Goal: Task Accomplishment & Management: Complete application form

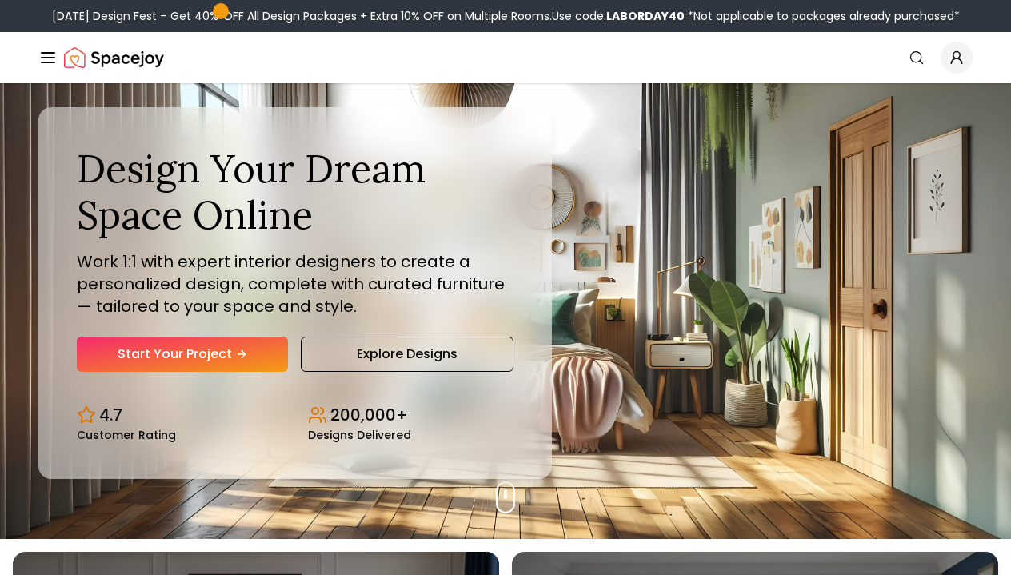
scroll to position [38, 0]
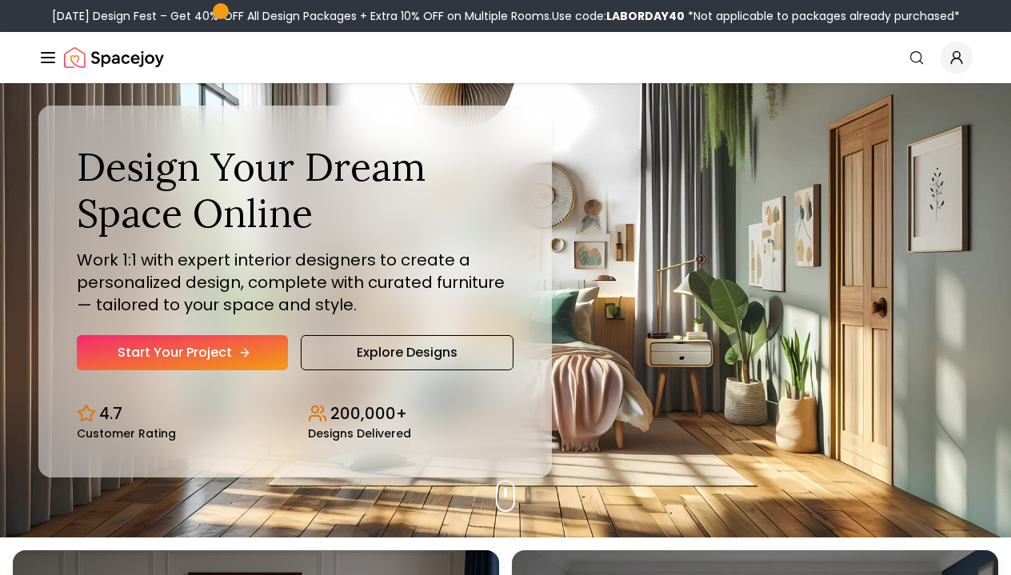
click at [226, 358] on link "Start Your Project" at bounding box center [182, 352] width 211 height 35
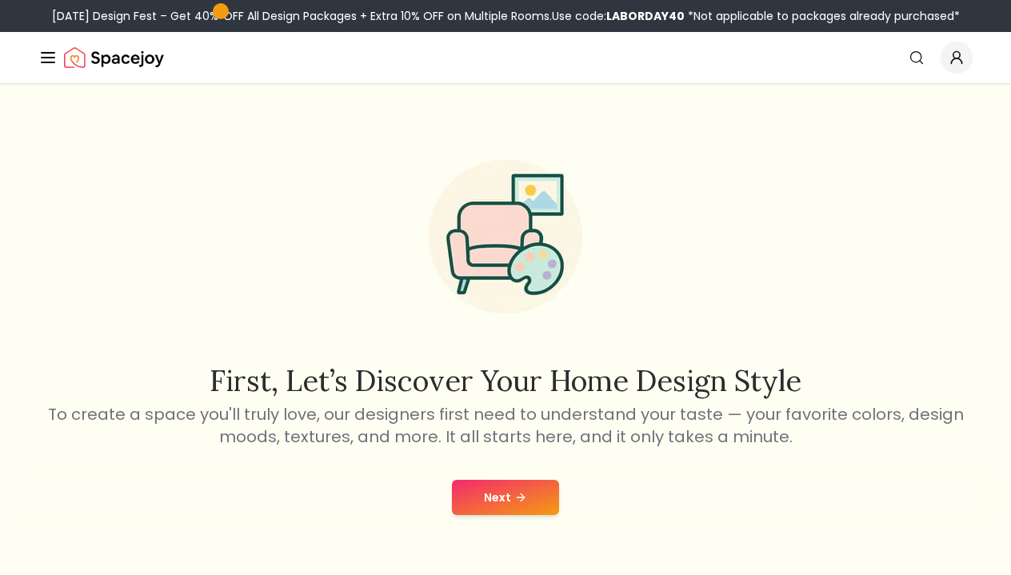
click at [487, 493] on button "Next" at bounding box center [505, 497] width 107 height 35
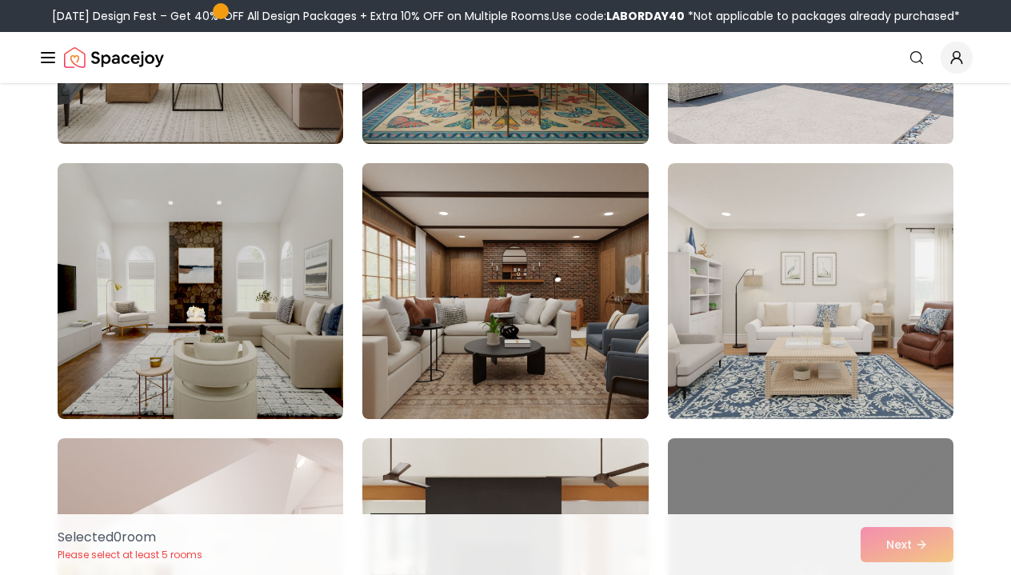
scroll to position [606, 0]
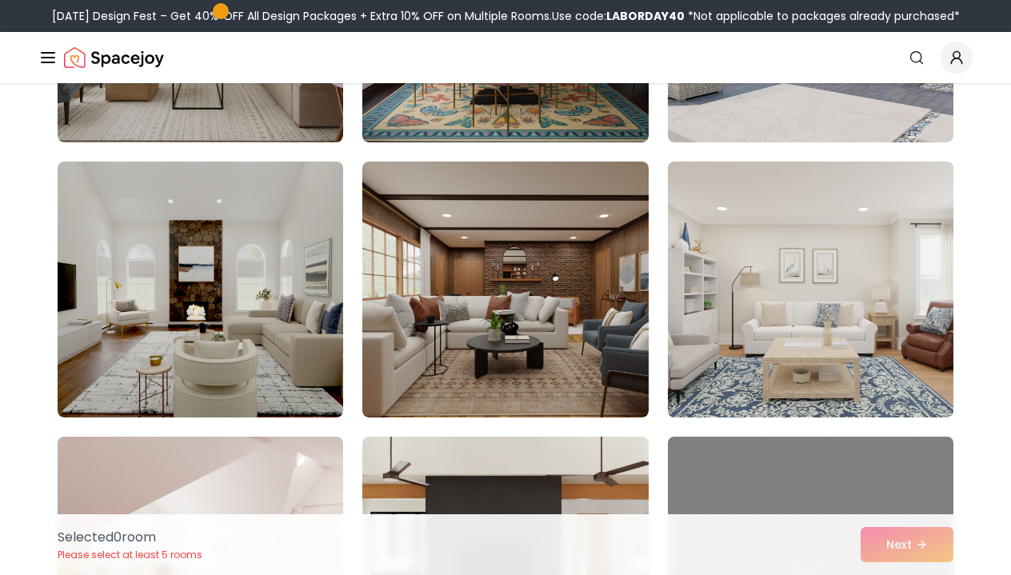
click at [789, 326] on img at bounding box center [811, 289] width 300 height 269
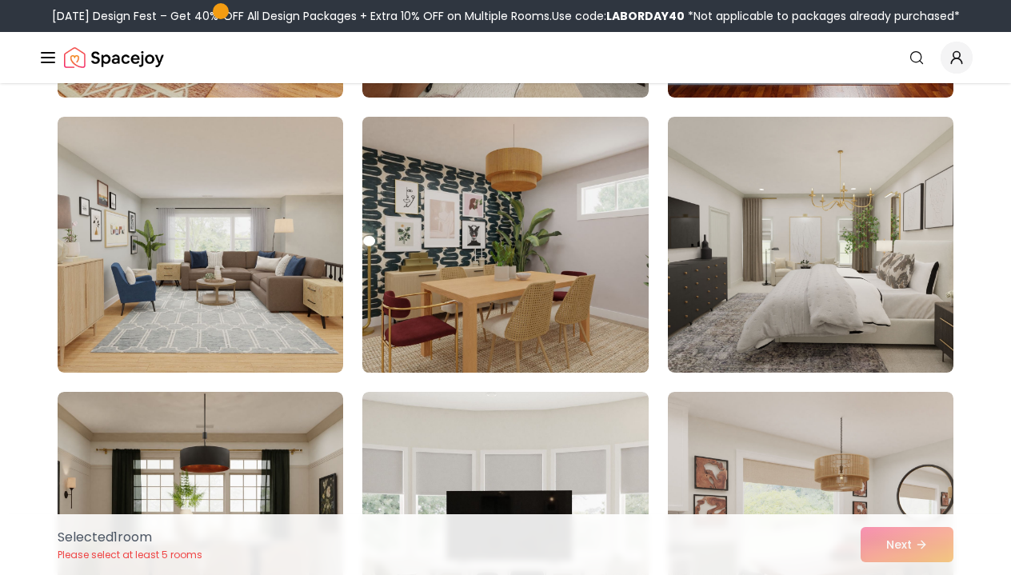
scroll to position [2031, 0]
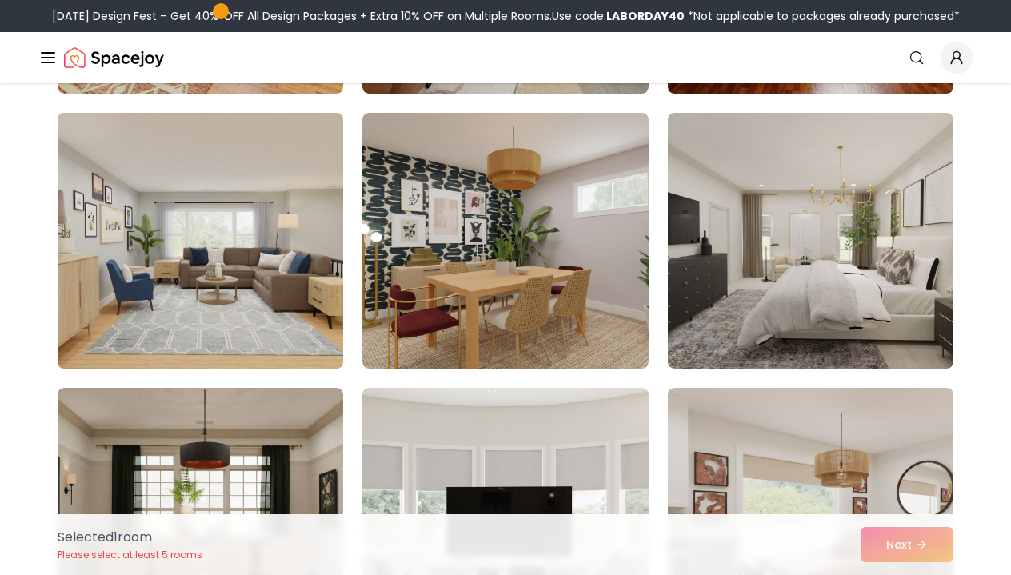
click at [287, 291] on img at bounding box center [200, 240] width 300 height 269
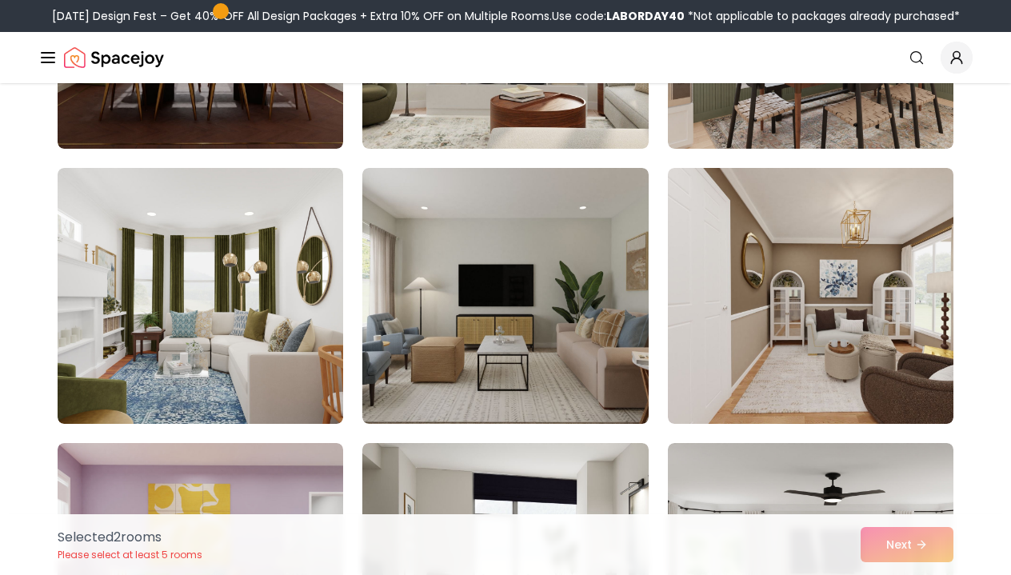
scroll to position [2527, 0]
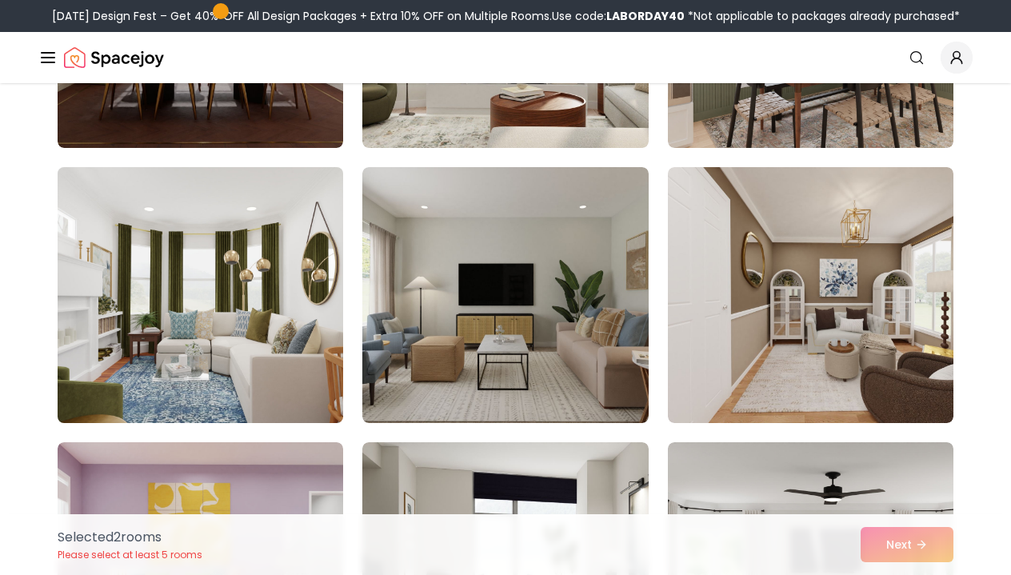
click at [289, 297] on img at bounding box center [200, 295] width 300 height 269
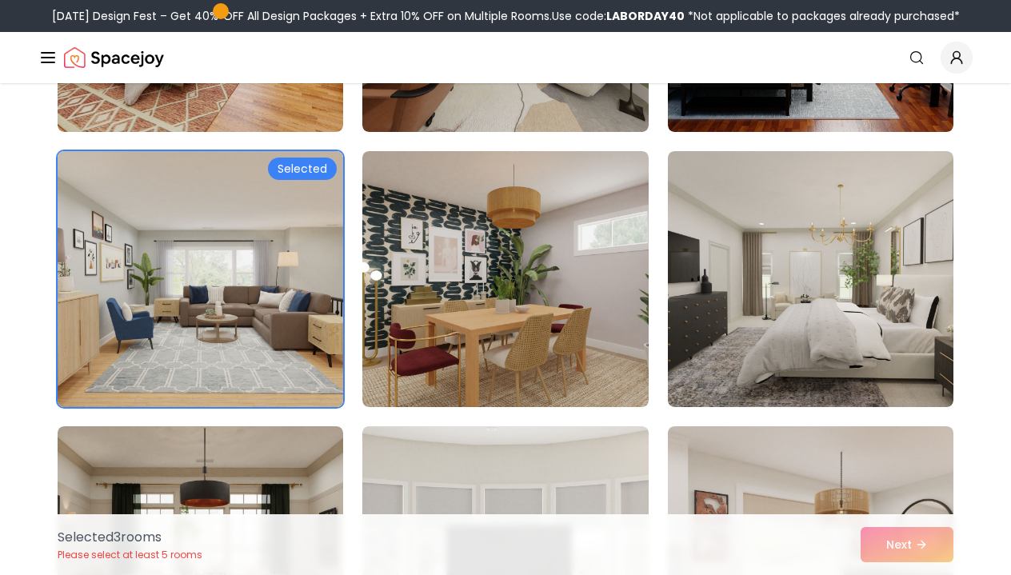
scroll to position [1992, 0]
click at [266, 306] on img at bounding box center [200, 279] width 300 height 269
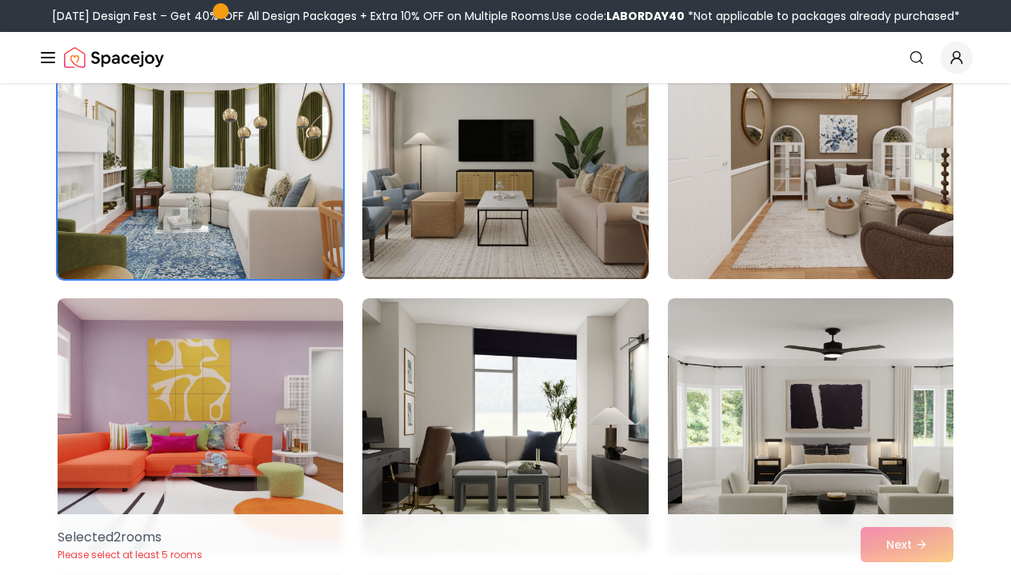
scroll to position [2679, 0]
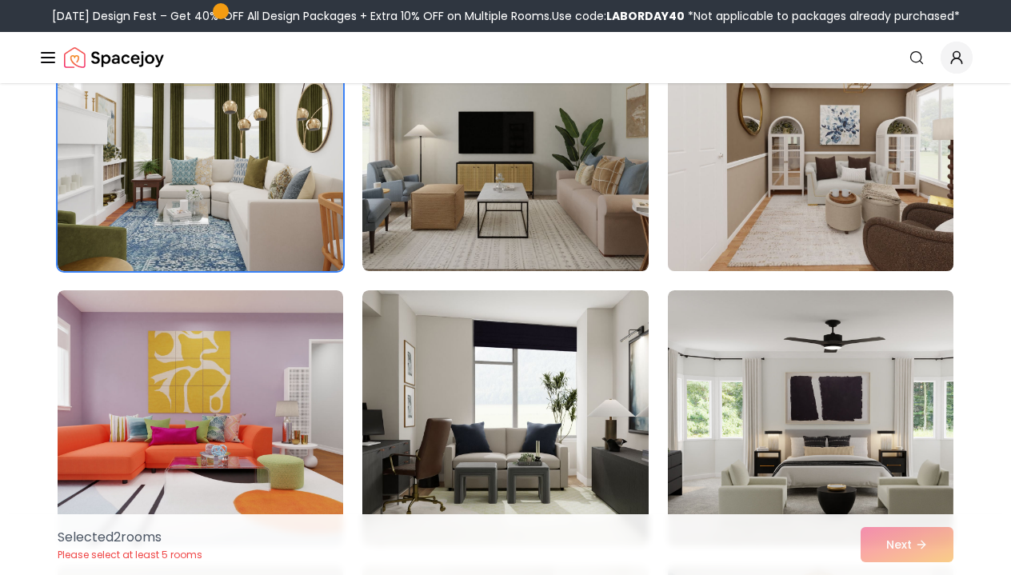
click at [785, 192] on img at bounding box center [811, 143] width 300 height 269
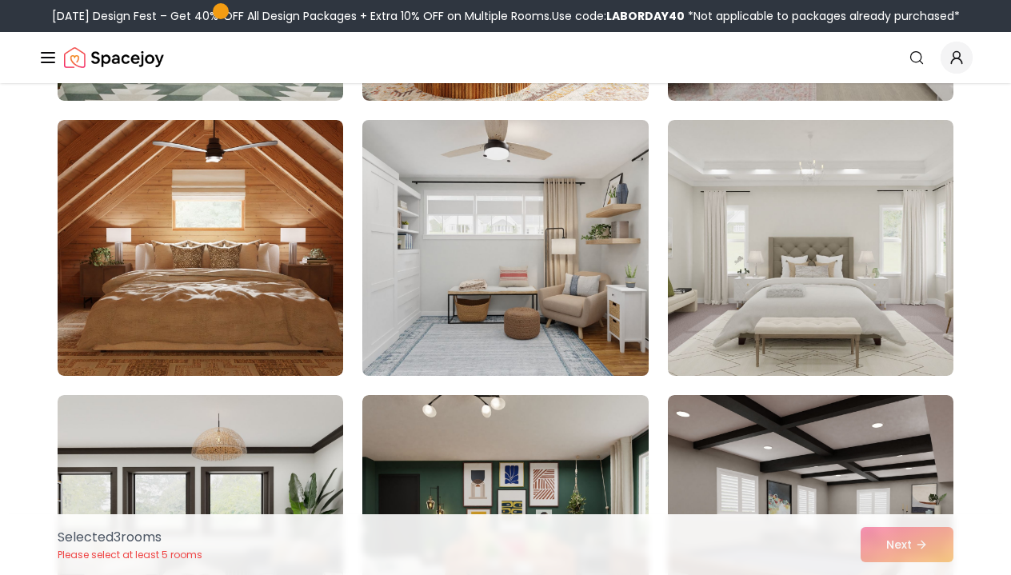
scroll to position [3399, 0]
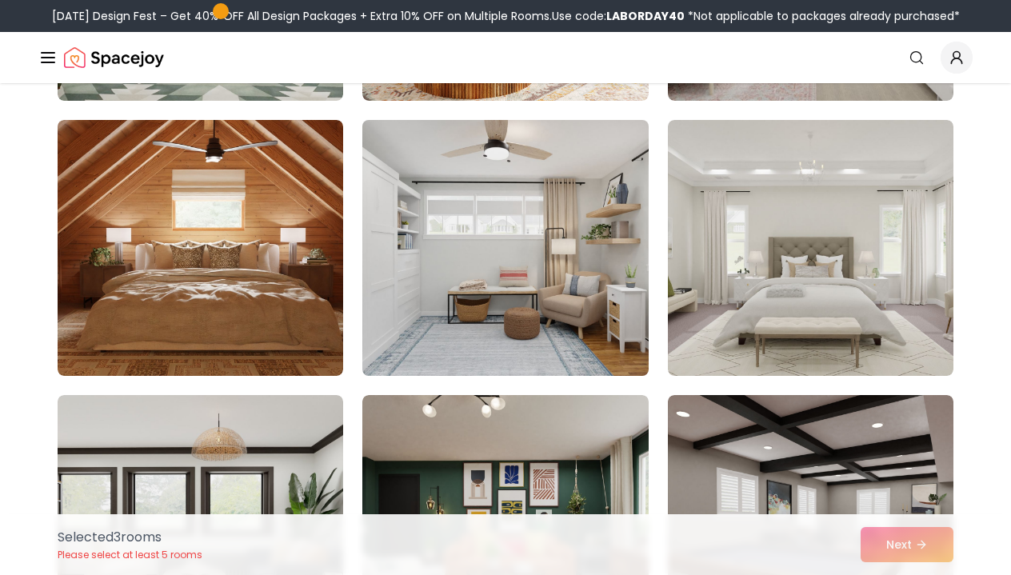
click at [498, 343] on img at bounding box center [505, 248] width 300 height 269
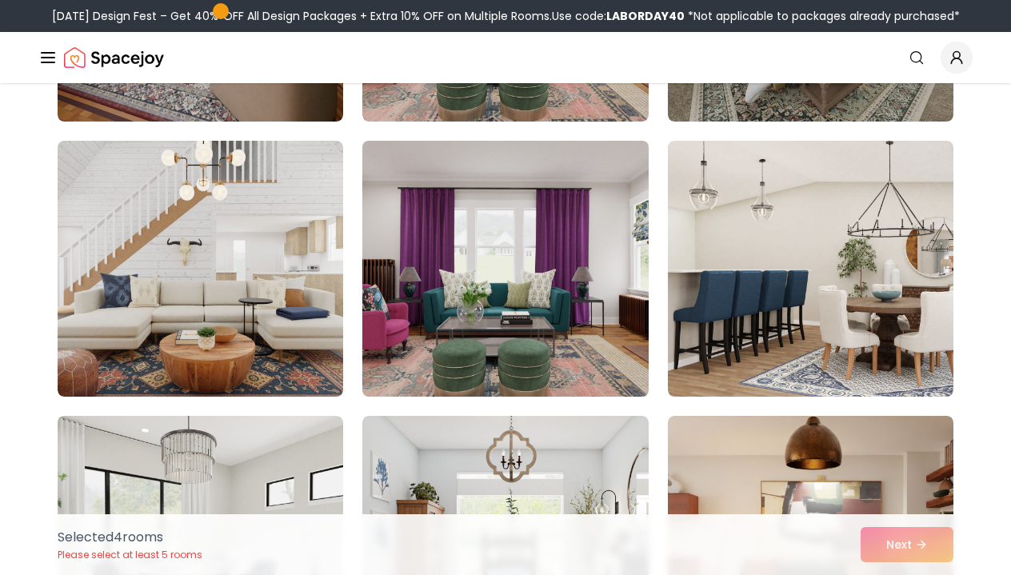
scroll to position [5029, 0]
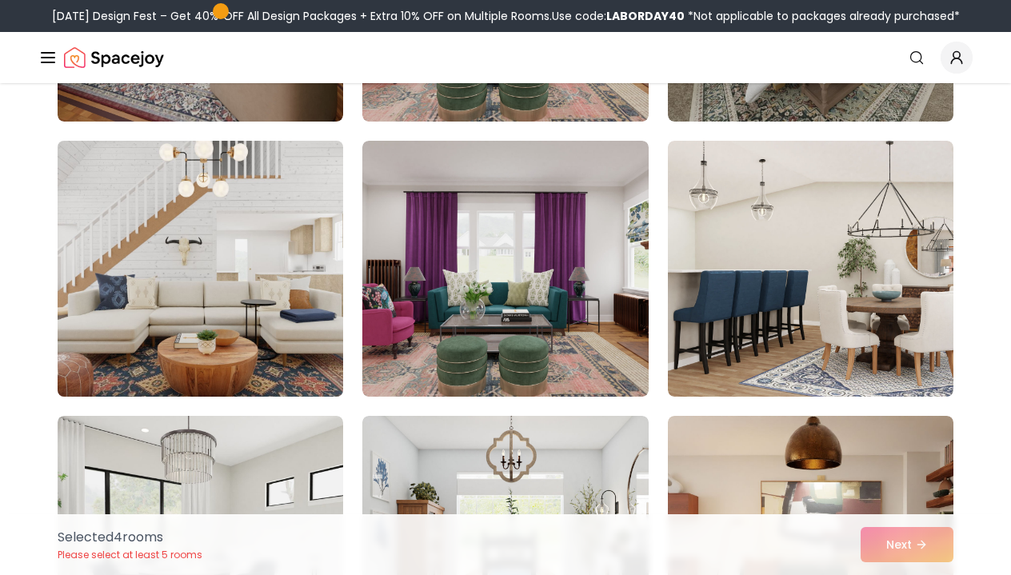
click at [264, 331] on img at bounding box center [200, 268] width 300 height 269
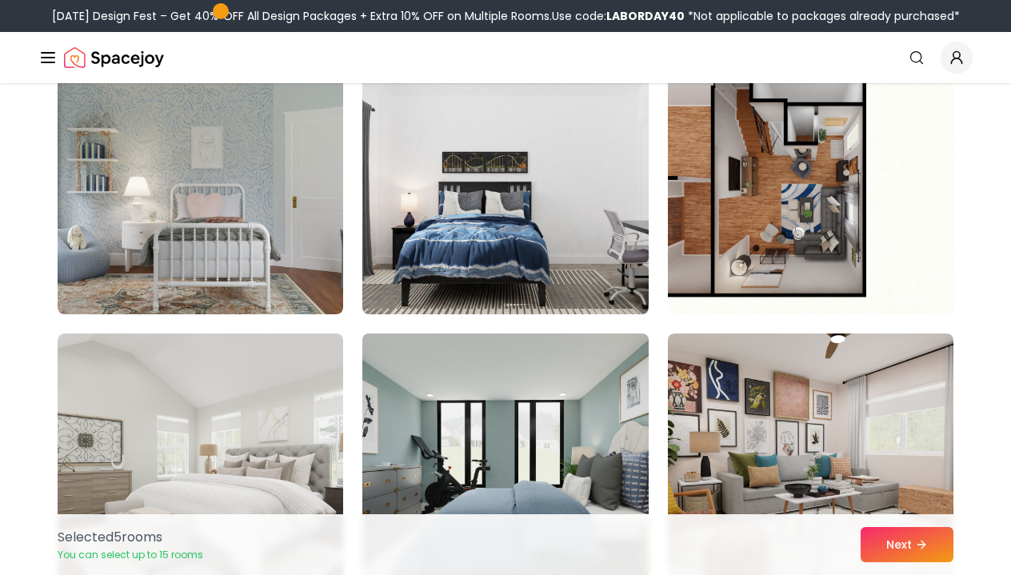
scroll to position [6766, 0]
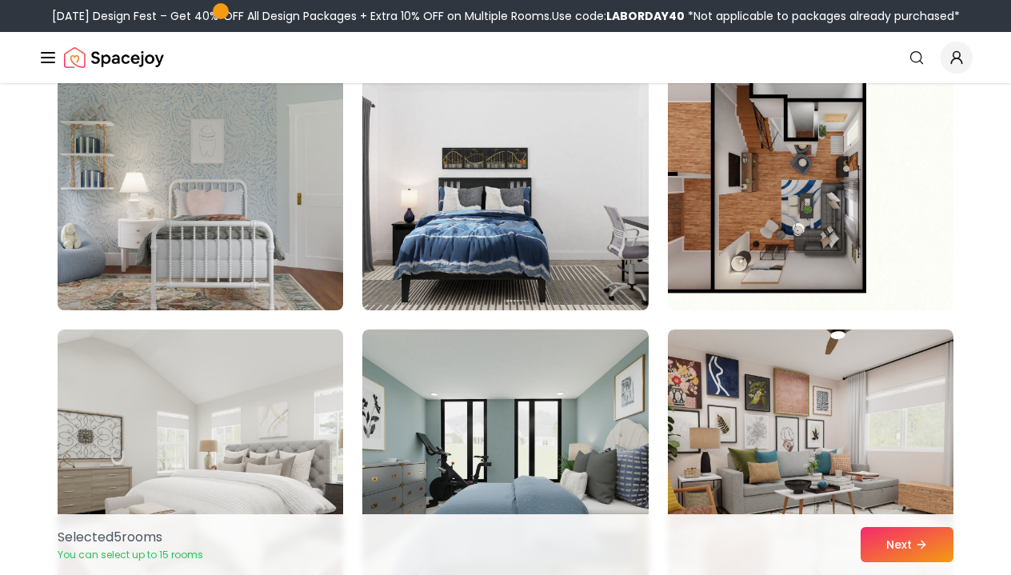
click at [258, 201] on img at bounding box center [200, 182] width 300 height 269
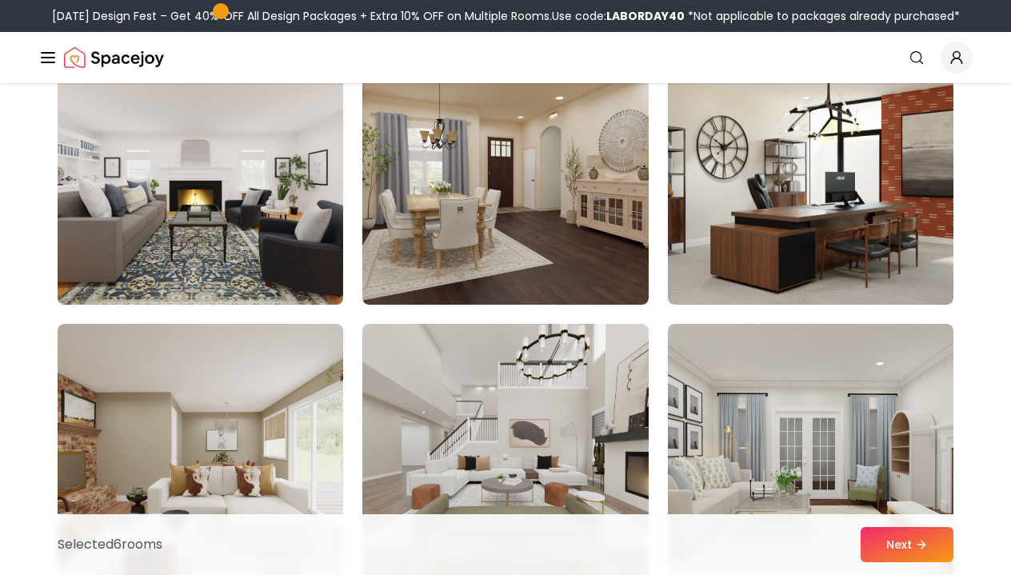
scroll to position [7598, 0]
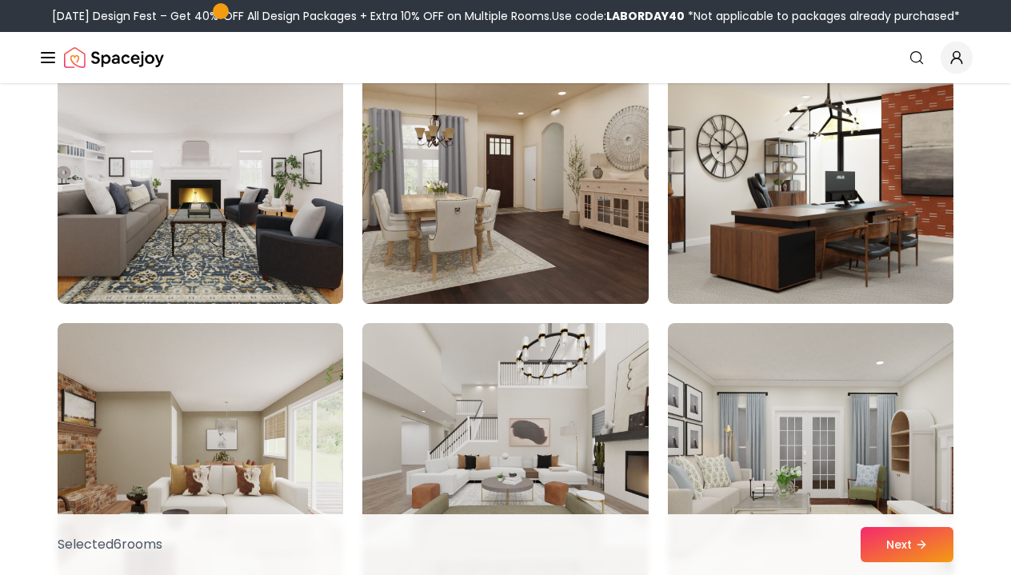
click at [500, 183] on img at bounding box center [505, 176] width 300 height 269
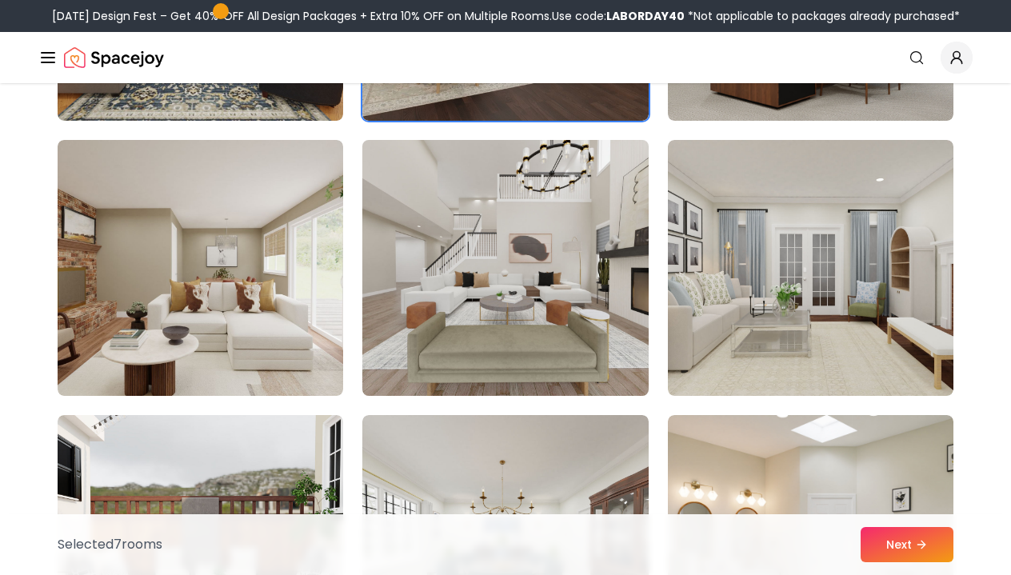
scroll to position [7786, 0]
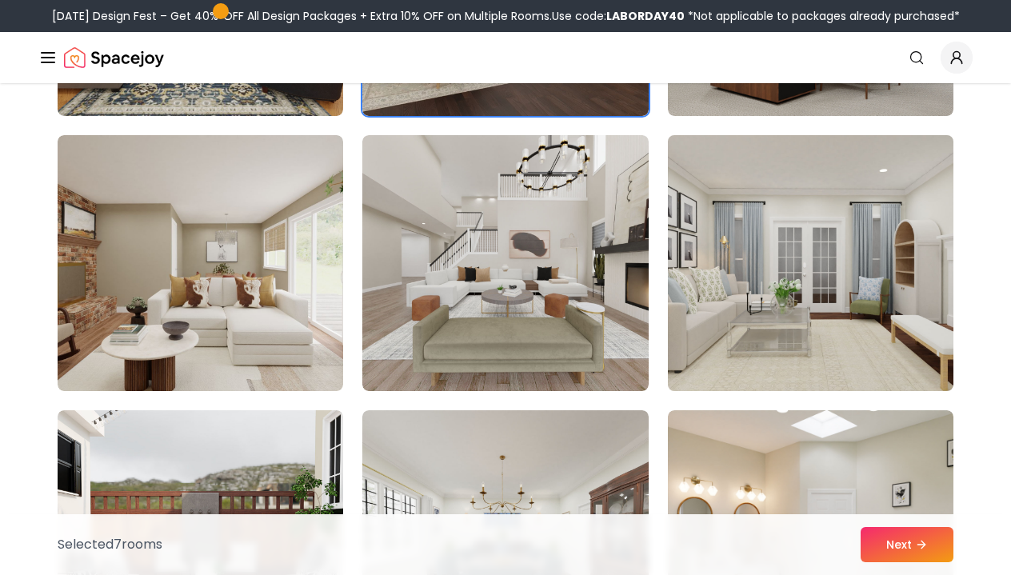
click at [782, 309] on img at bounding box center [811, 263] width 300 height 269
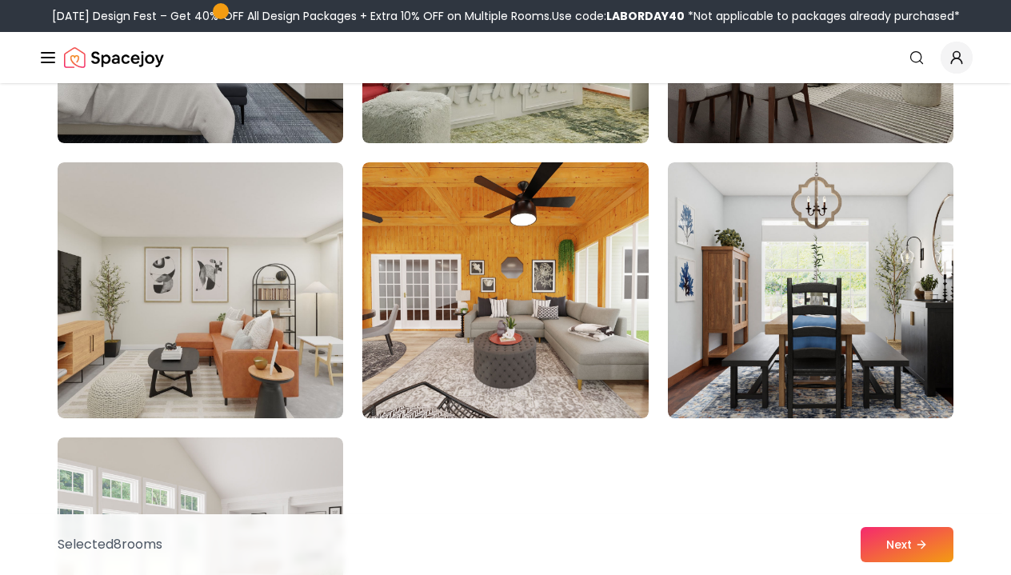
scroll to position [8859, 0]
click at [264, 501] on img at bounding box center [200, 565] width 300 height 269
click at [887, 539] on button "Next" at bounding box center [907, 544] width 93 height 35
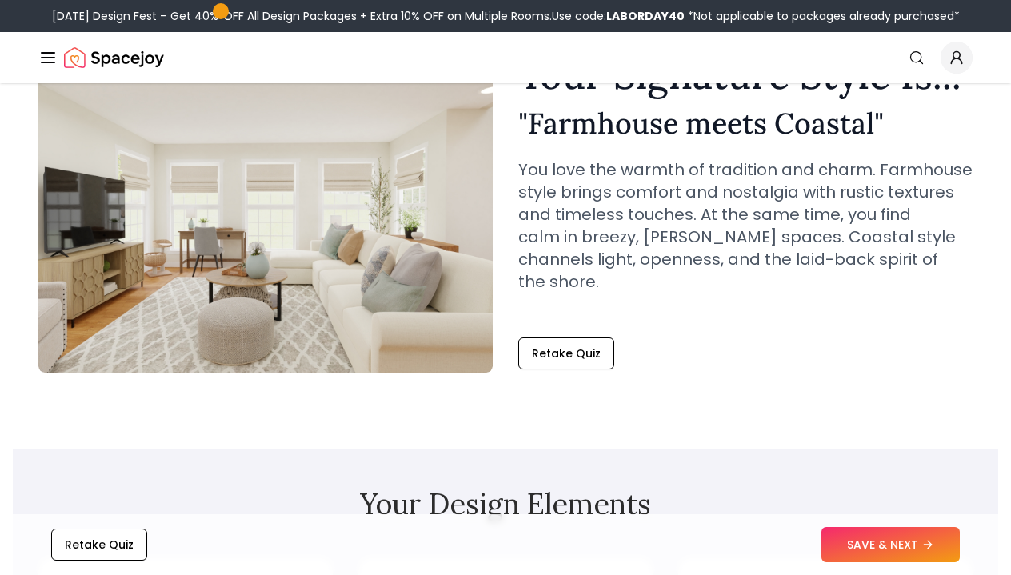
scroll to position [101, 0]
click at [874, 551] on button "SAVE & NEXT" at bounding box center [890, 544] width 138 height 35
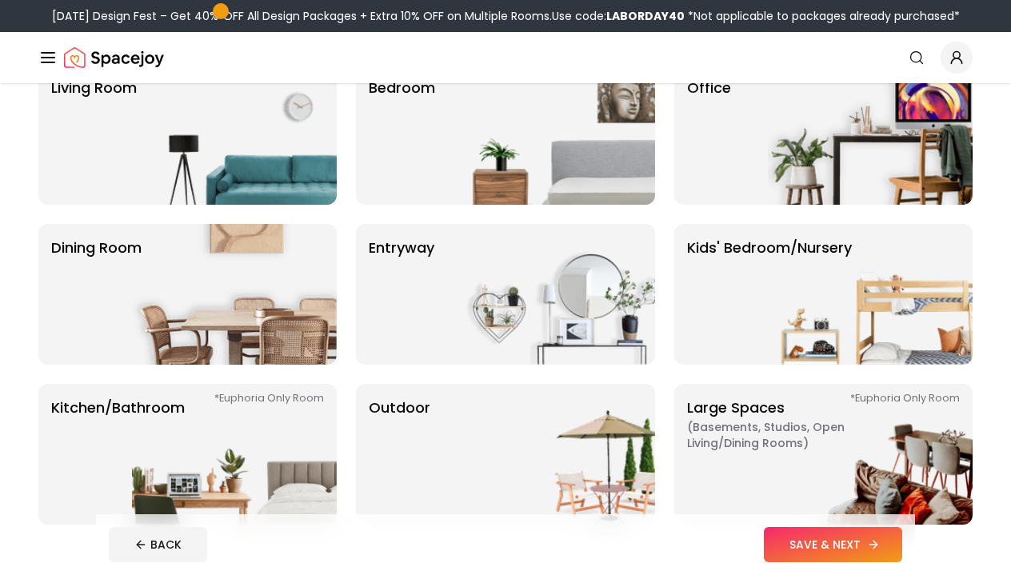
scroll to position [150, 0]
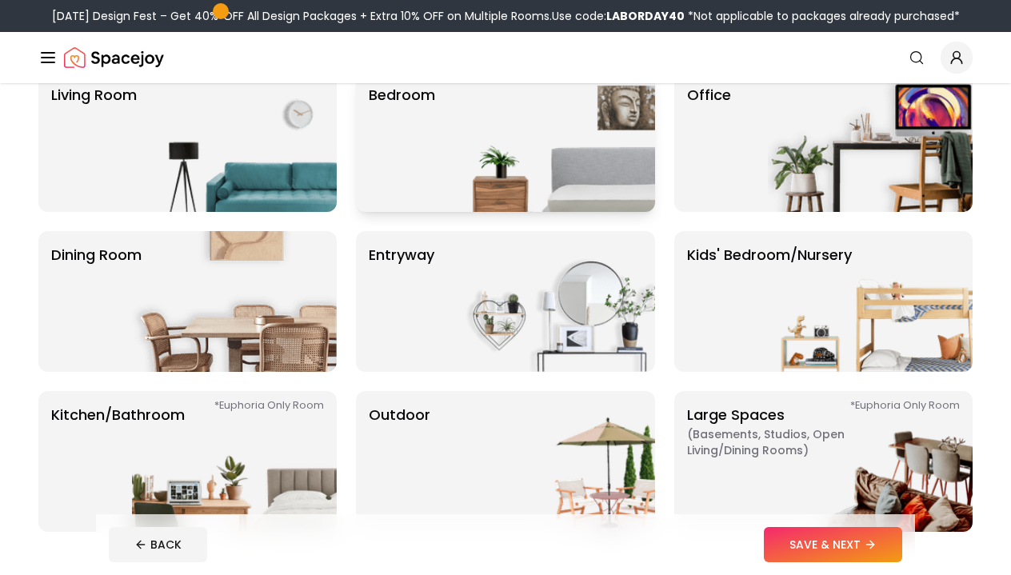
click at [511, 133] on img at bounding box center [552, 141] width 205 height 141
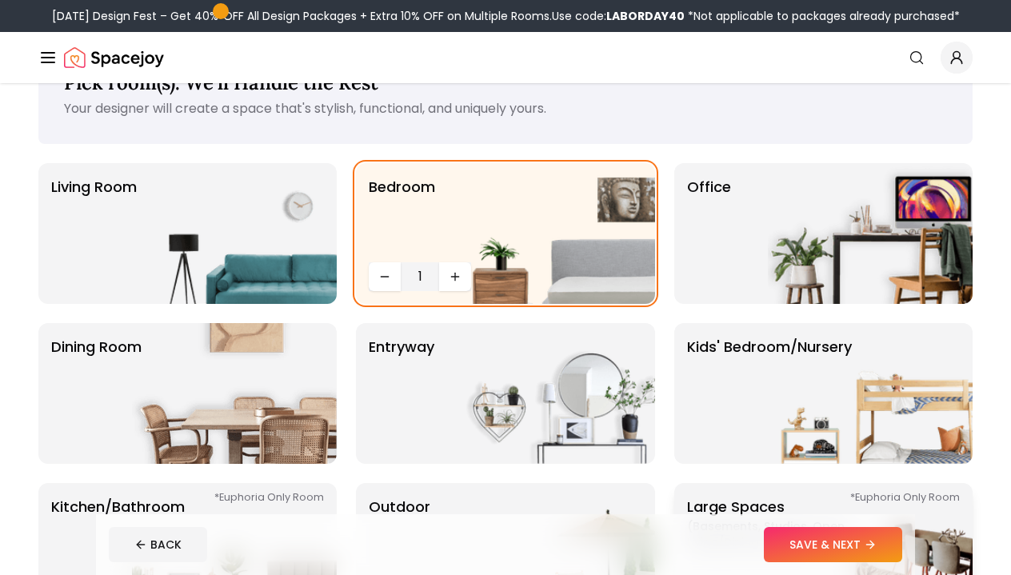
scroll to position [58, 0]
click at [801, 544] on button "SAVE & NEXT" at bounding box center [833, 544] width 138 height 35
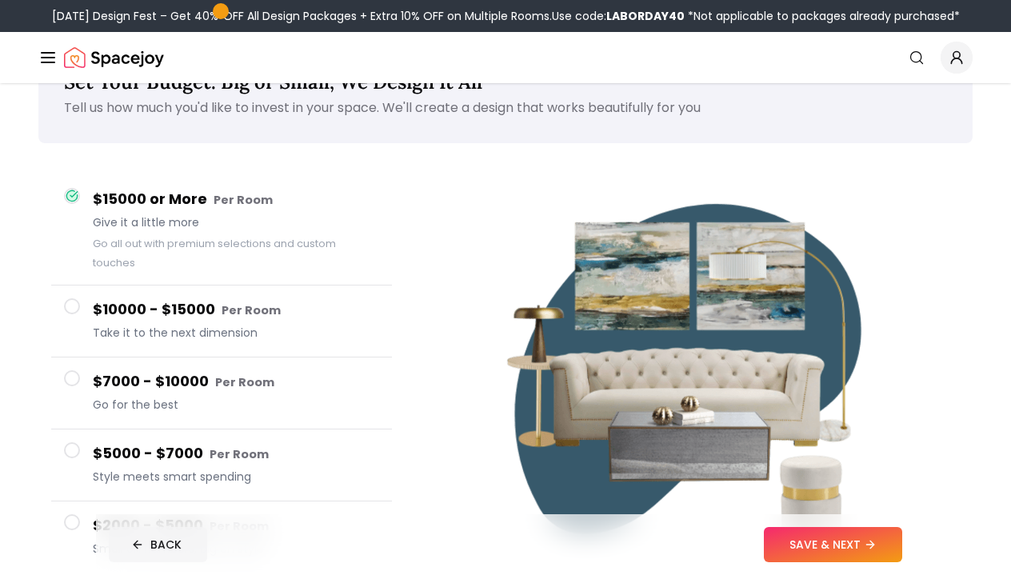
click at [166, 546] on button "BACK" at bounding box center [158, 544] width 98 height 35
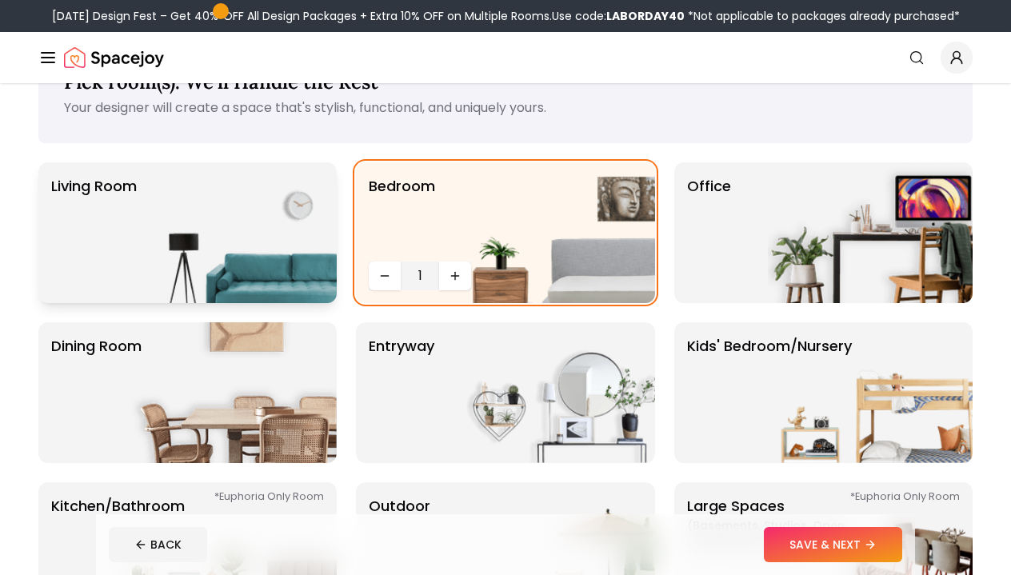
click at [200, 267] on img at bounding box center [234, 232] width 205 height 141
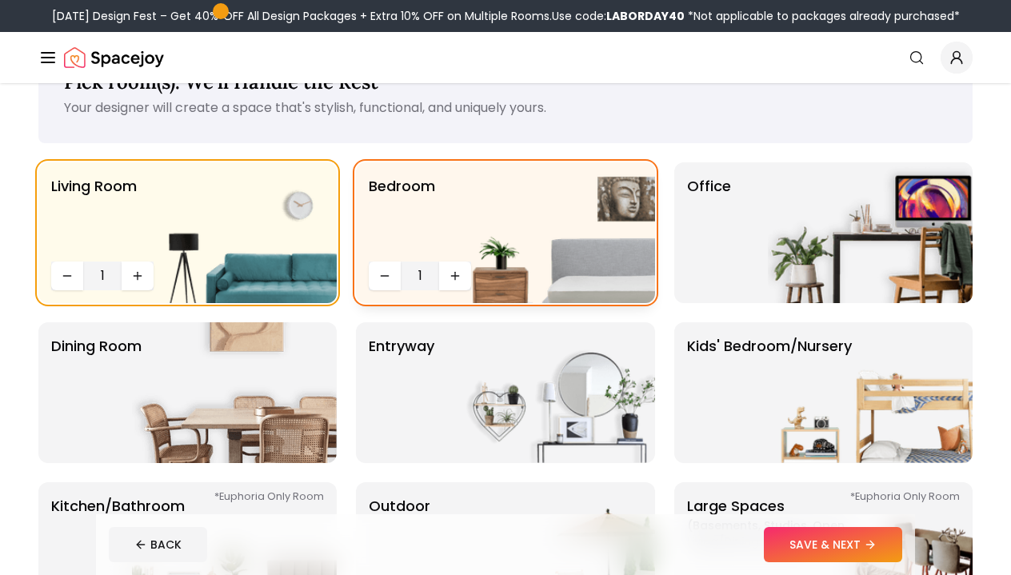
click at [456, 278] on img at bounding box center [552, 232] width 205 height 141
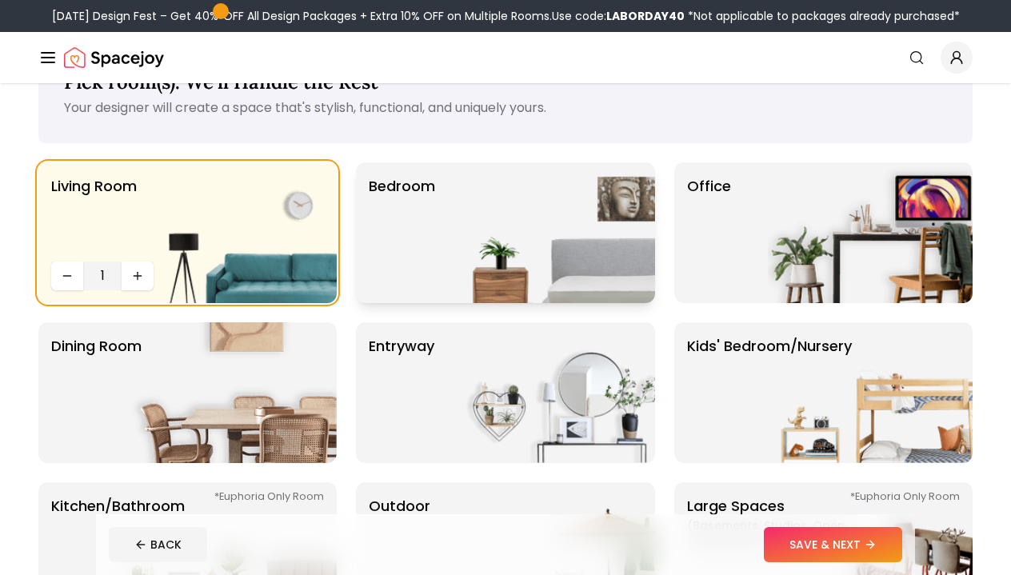
click at [456, 278] on img at bounding box center [552, 232] width 205 height 141
click at [455, 280] on img at bounding box center [552, 232] width 205 height 141
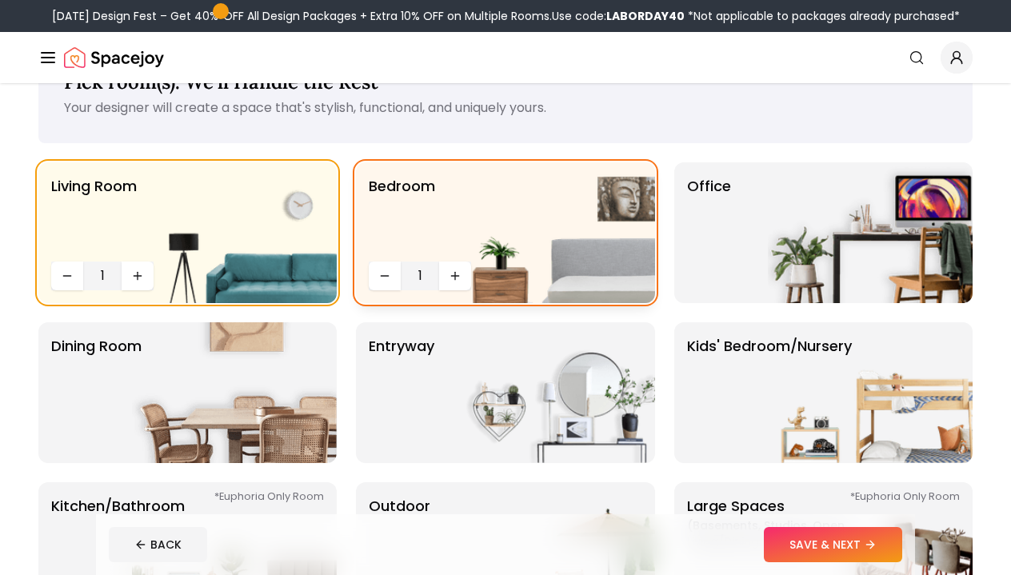
click at [451, 275] on img at bounding box center [552, 232] width 205 height 141
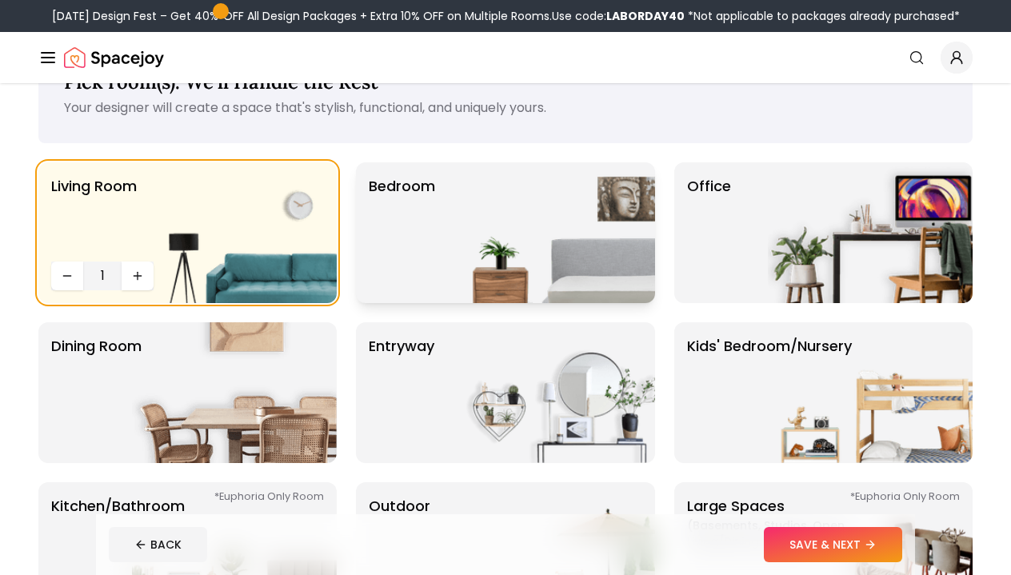
click at [451, 275] on img at bounding box center [552, 232] width 205 height 141
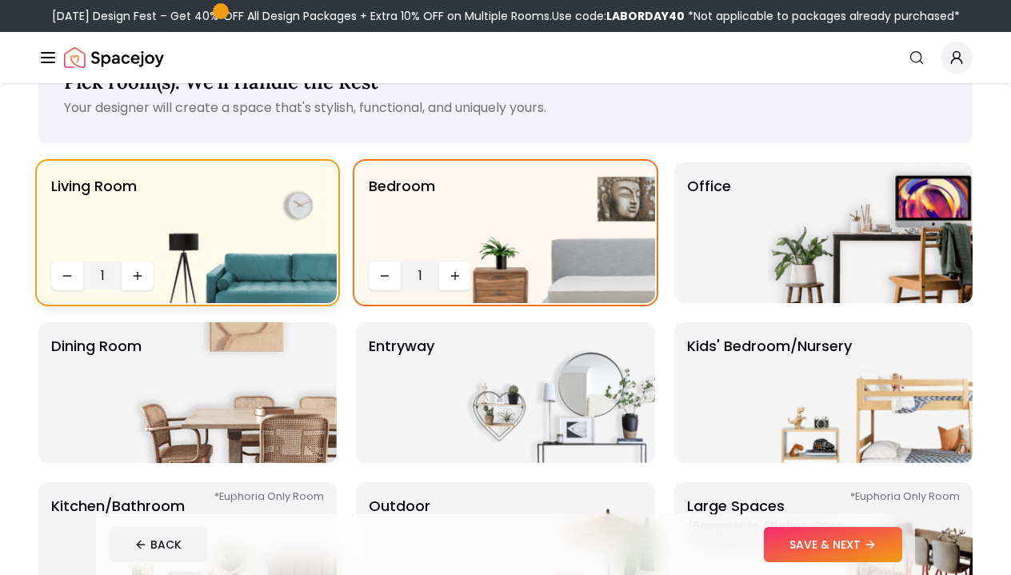
click at [312, 235] on img at bounding box center [234, 232] width 205 height 141
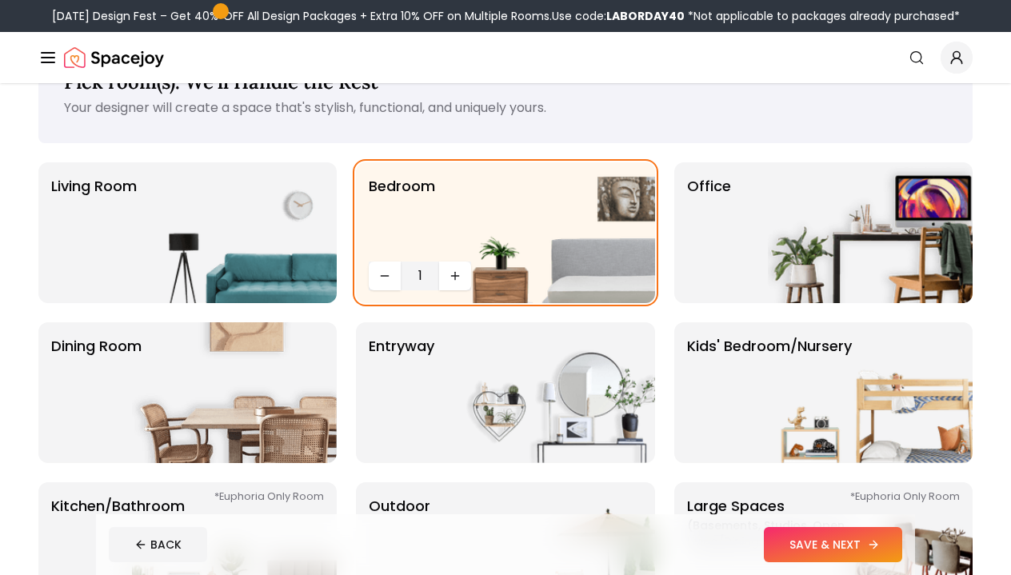
click at [812, 549] on button "SAVE & NEXT" at bounding box center [833, 544] width 138 height 35
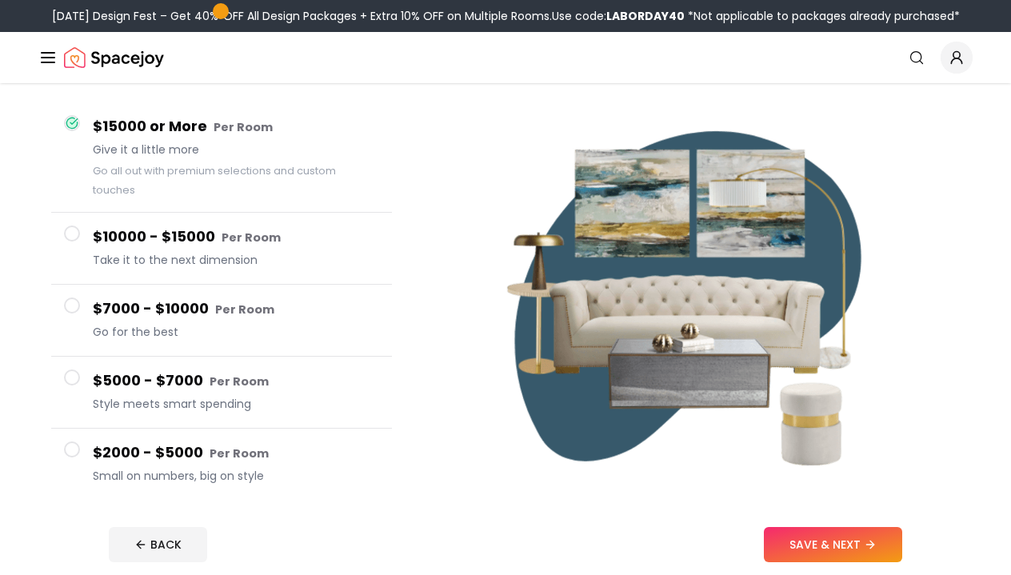
scroll to position [126, 0]
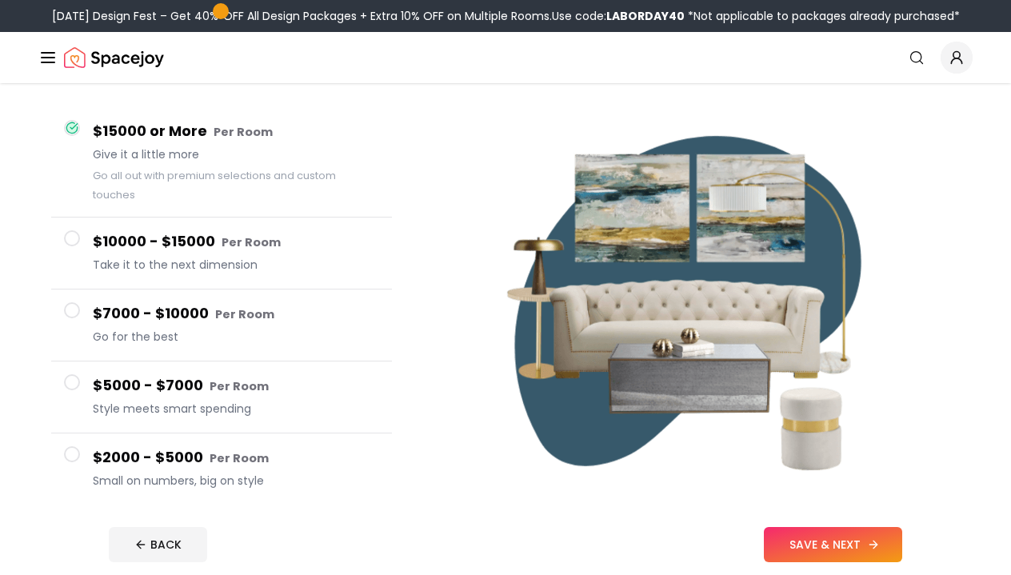
click at [802, 545] on button "SAVE & NEXT" at bounding box center [833, 544] width 138 height 35
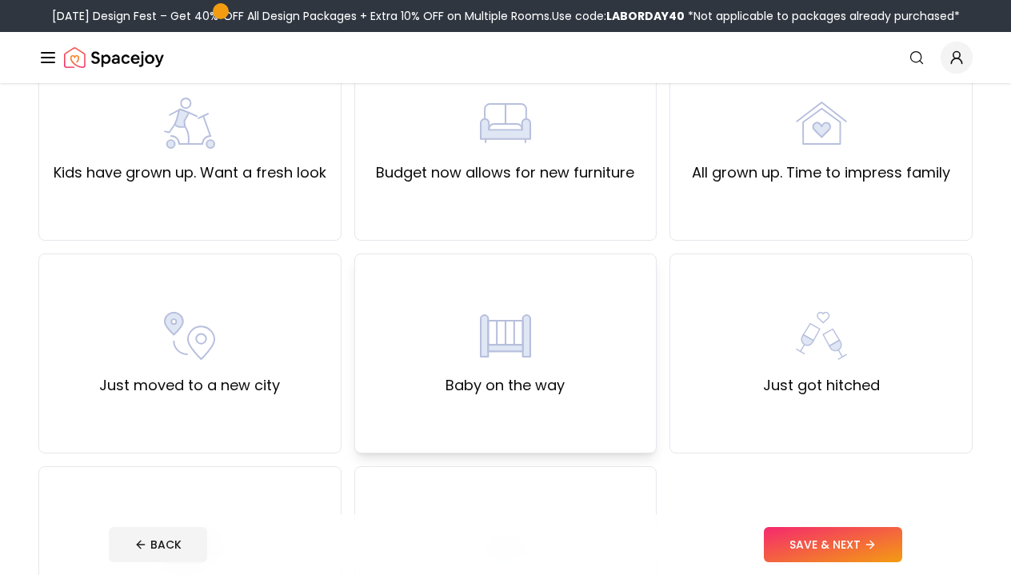
scroll to position [398, 0]
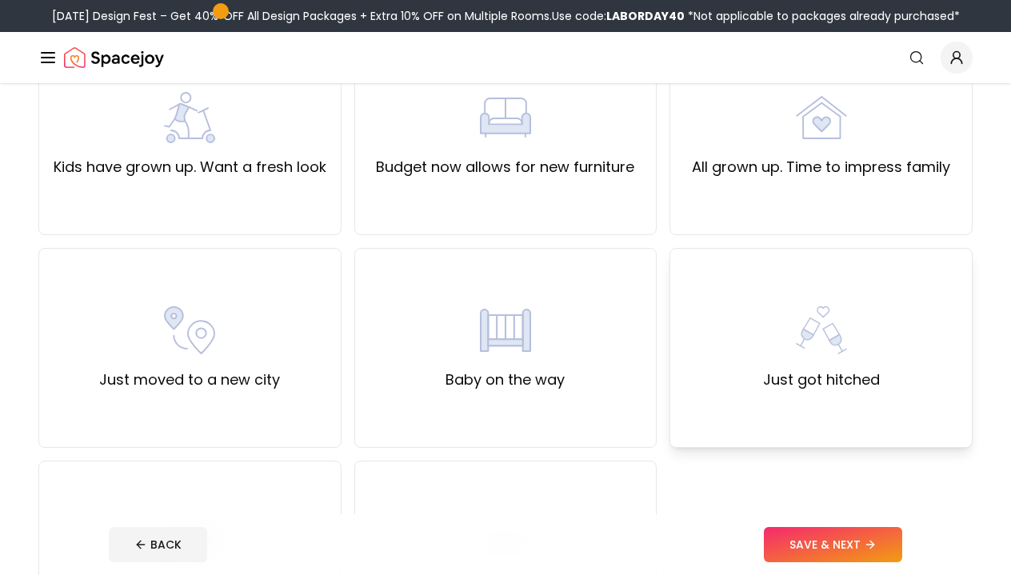
click at [763, 376] on label "Just got hitched" at bounding box center [821, 380] width 117 height 22
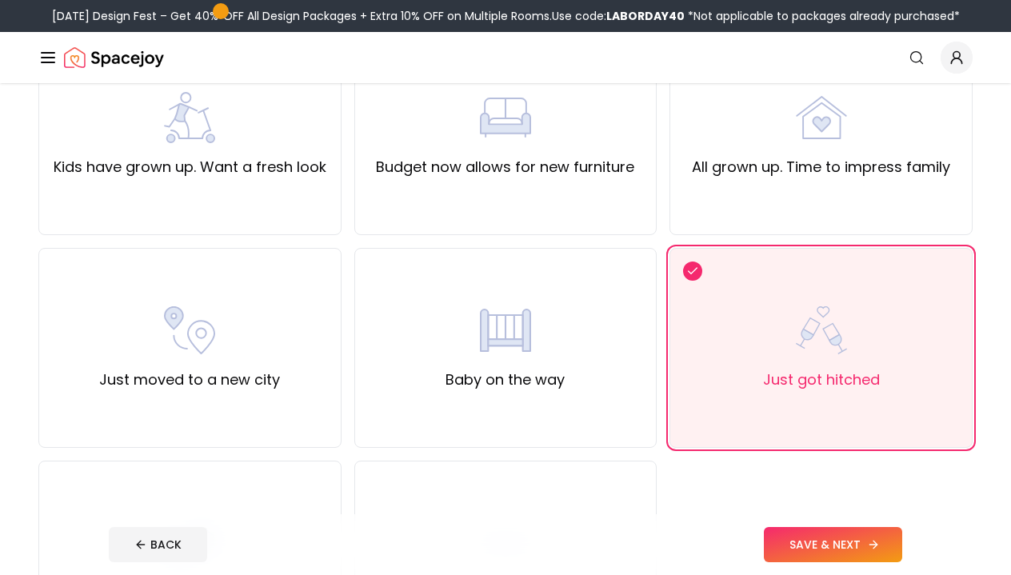
click at [817, 538] on button "SAVE & NEXT" at bounding box center [833, 544] width 138 height 35
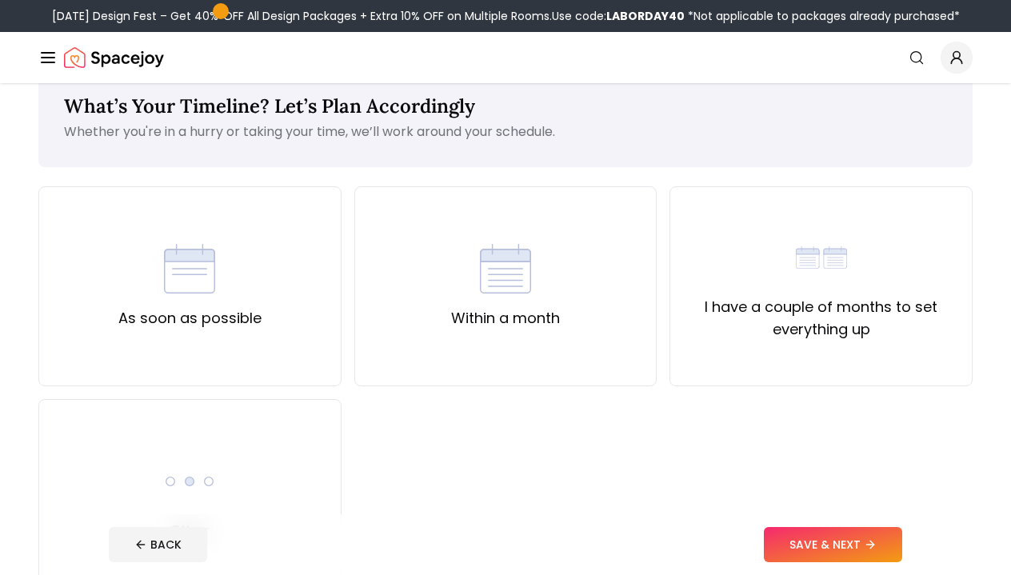
scroll to position [30, 0]
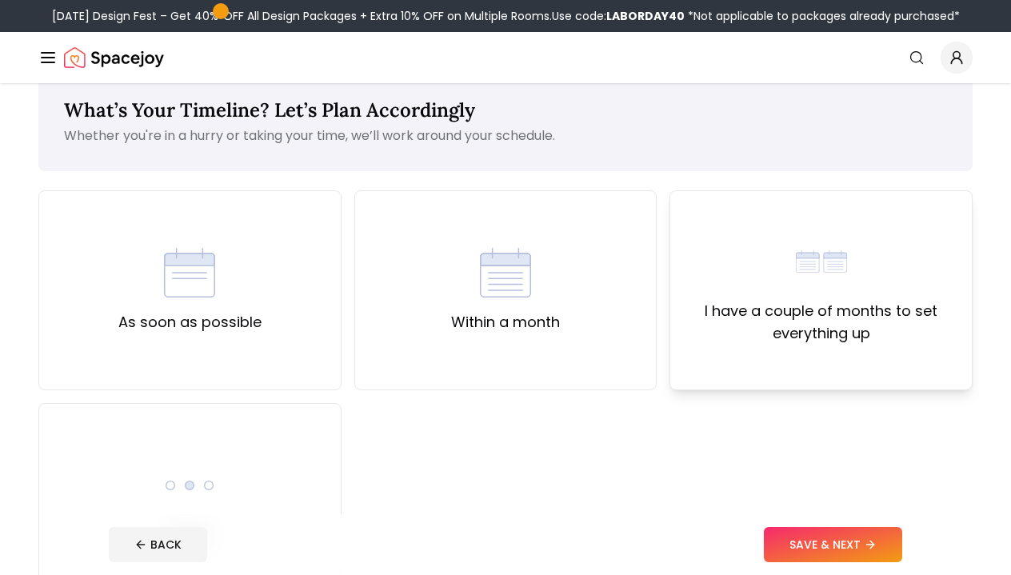
click at [725, 328] on label "I have a couple of months to set everything up" at bounding box center [821, 322] width 276 height 45
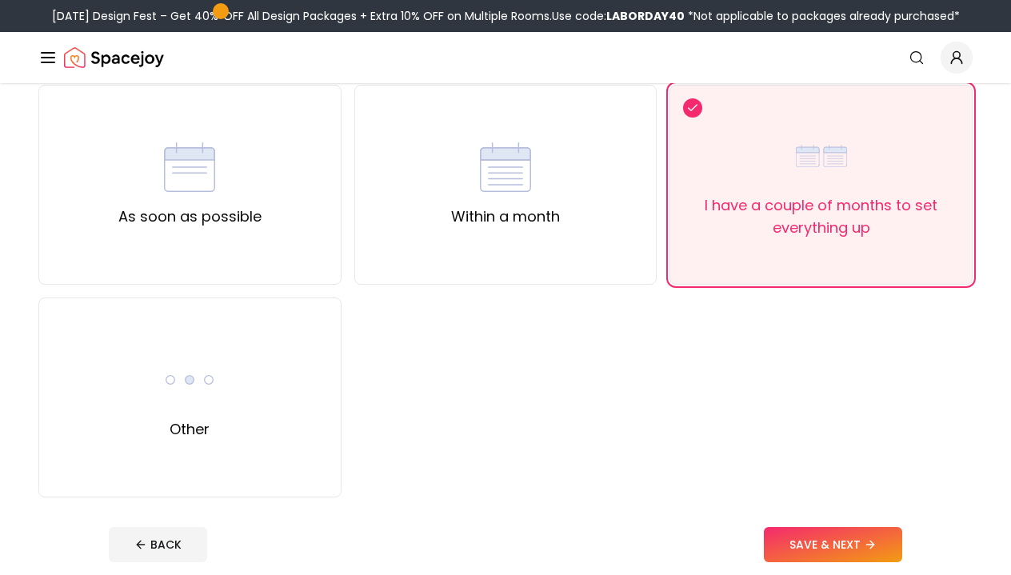
scroll to position [135, 0]
click at [789, 544] on button "SAVE & NEXT" at bounding box center [833, 544] width 138 height 35
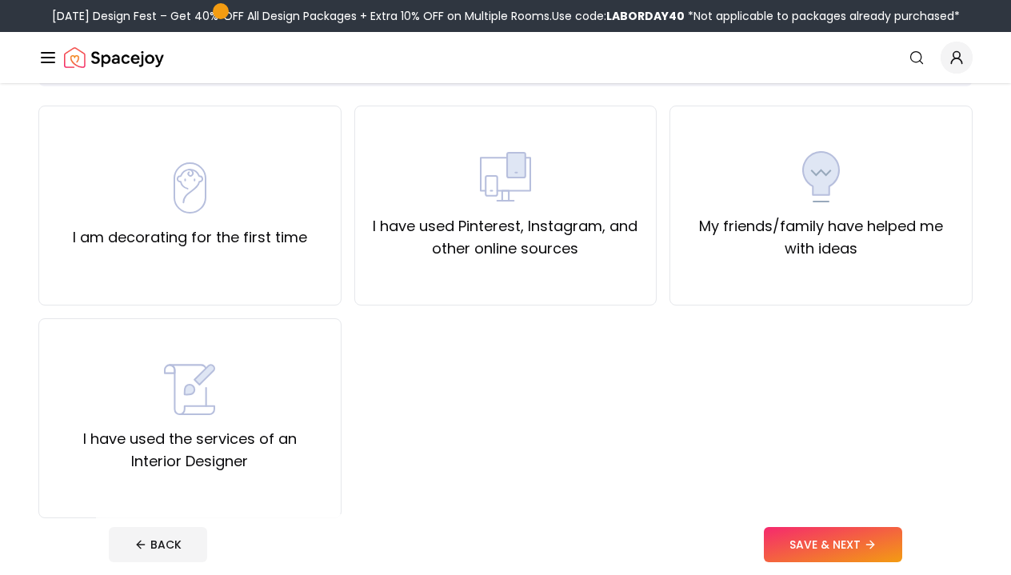
scroll to position [116, 0]
click at [479, 274] on div "I have used Pinterest, Instagram, and other online sources" at bounding box center [505, 205] width 303 height 200
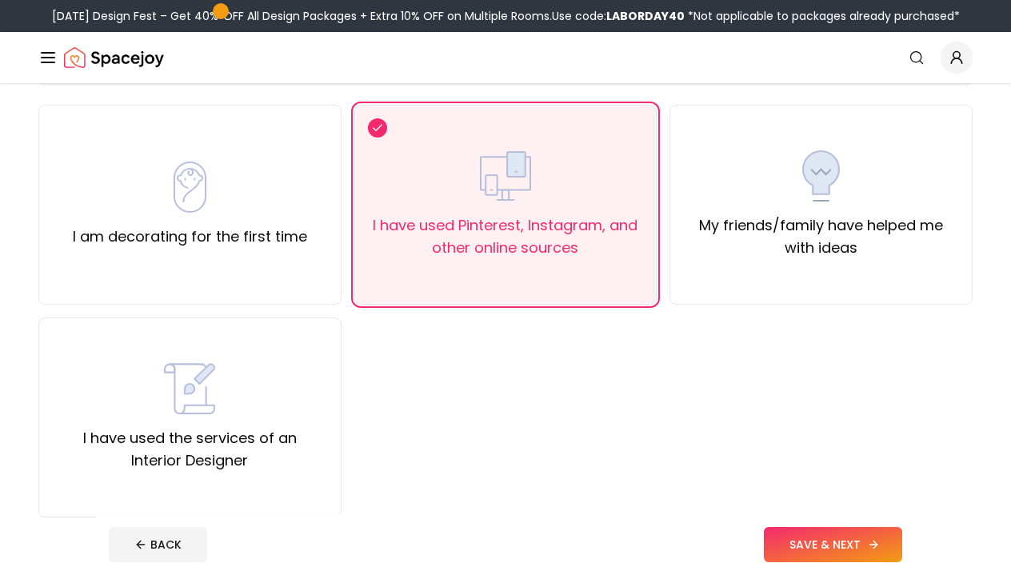
click at [789, 532] on button "SAVE & NEXT" at bounding box center [833, 544] width 138 height 35
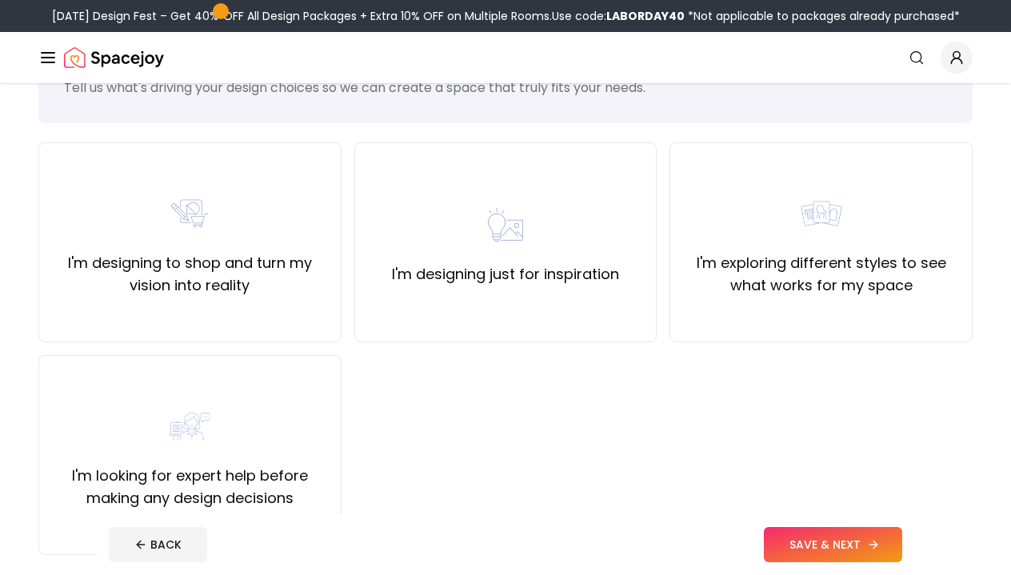
scroll to position [83, 0]
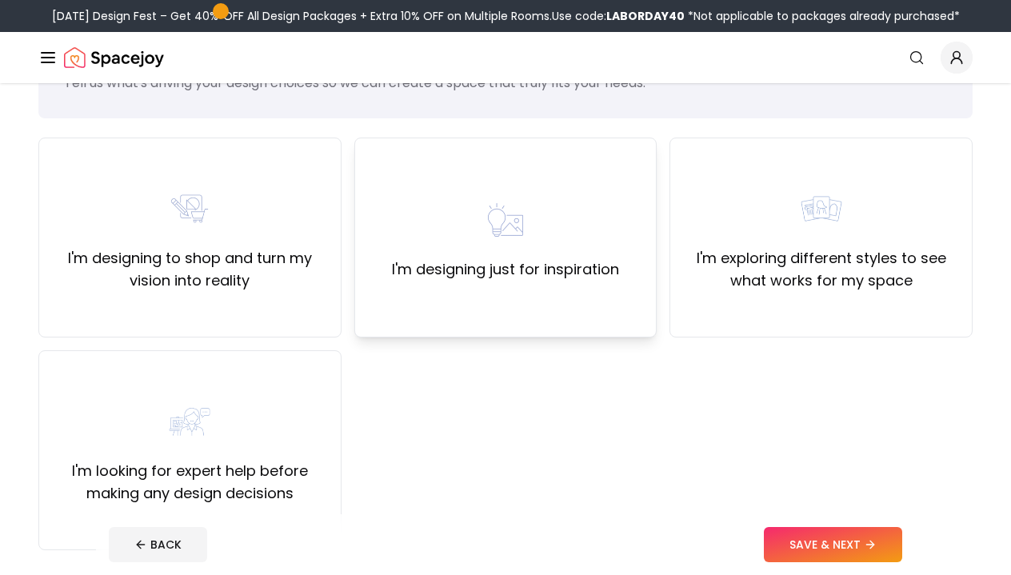
click at [501, 275] on label "I'm designing just for inspiration" at bounding box center [505, 269] width 227 height 22
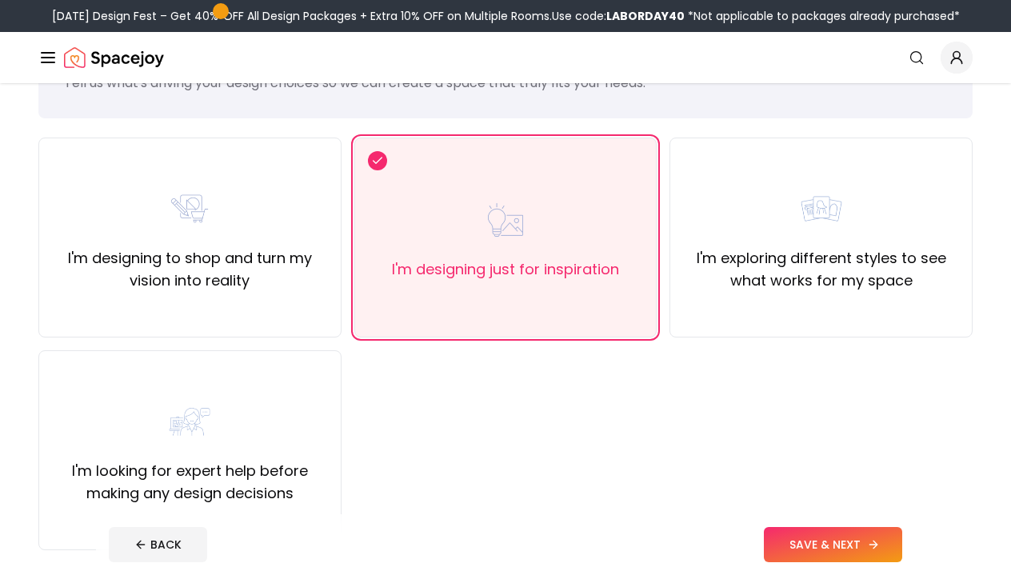
click at [781, 529] on button "SAVE & NEXT" at bounding box center [833, 544] width 138 height 35
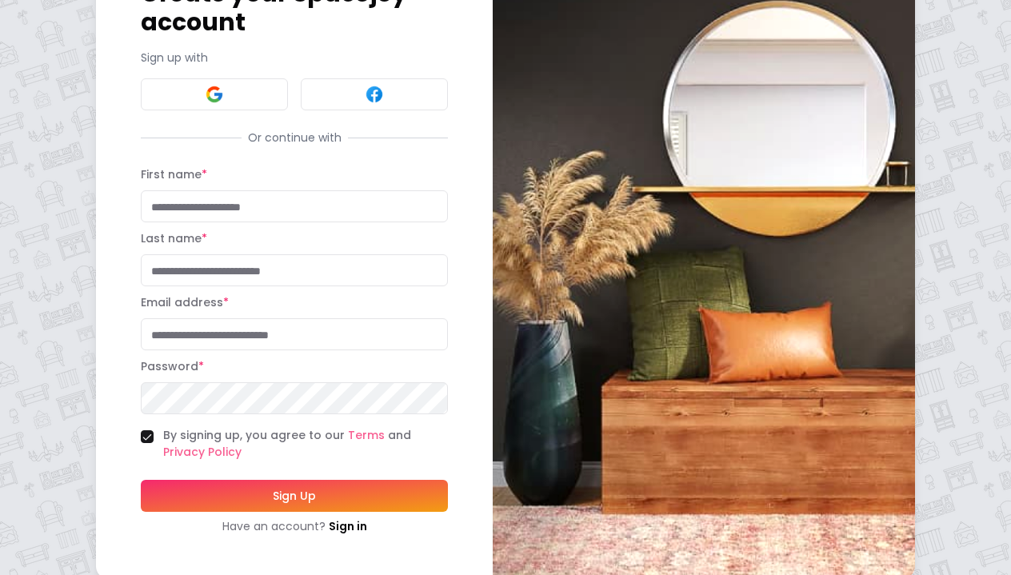
scroll to position [130, 0]
